Goal: Navigation & Orientation: Find specific page/section

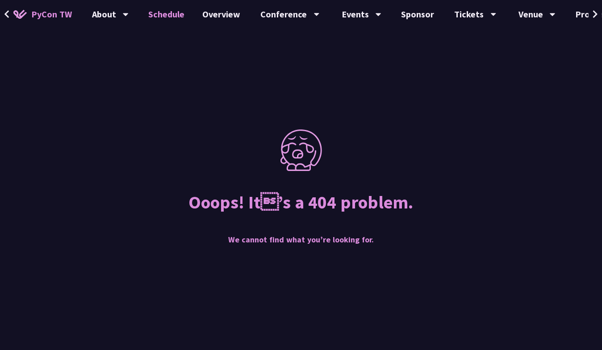
click at [164, 15] on link "Schedule" at bounding box center [167, 14] width 54 height 29
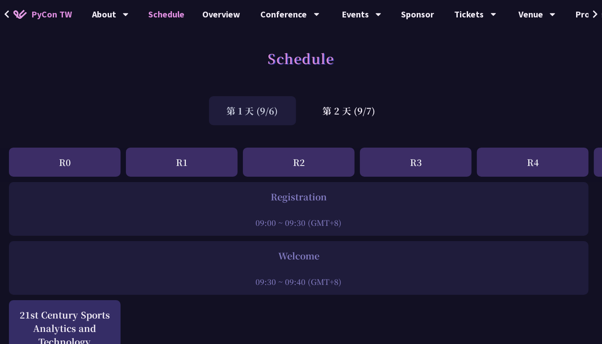
click at [595, 13] on icon at bounding box center [596, 14] width 6 height 9
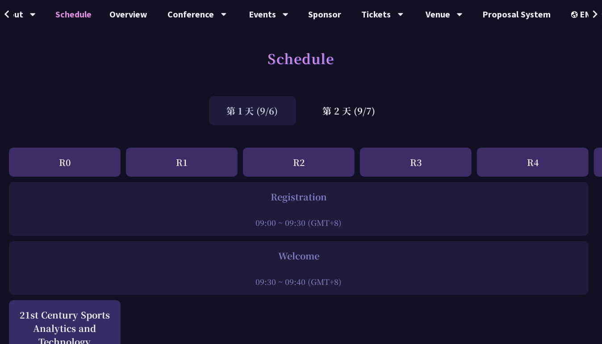
scroll to position [0, 96]
click at [595, 13] on icon at bounding box center [596, 14] width 6 height 9
click at [584, 13] on div "EN" at bounding box center [584, 14] width 33 height 29
click at [577, 64] on div "中文" at bounding box center [585, 66] width 54 height 21
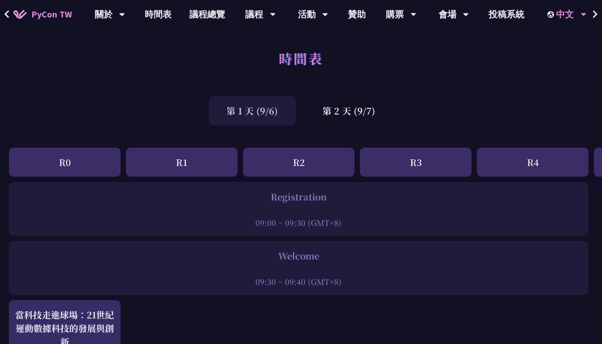
scroll to position [0, 0]
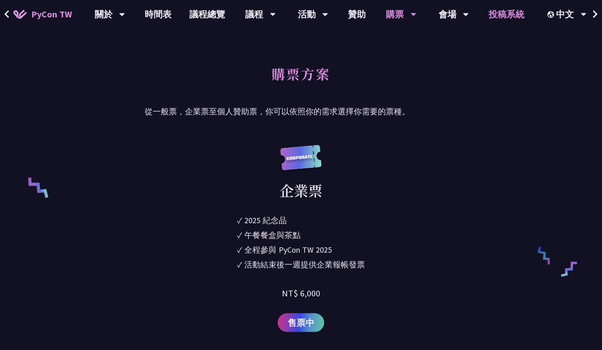
scroll to position [581, 0]
